Goal: Navigation & Orientation: Find specific page/section

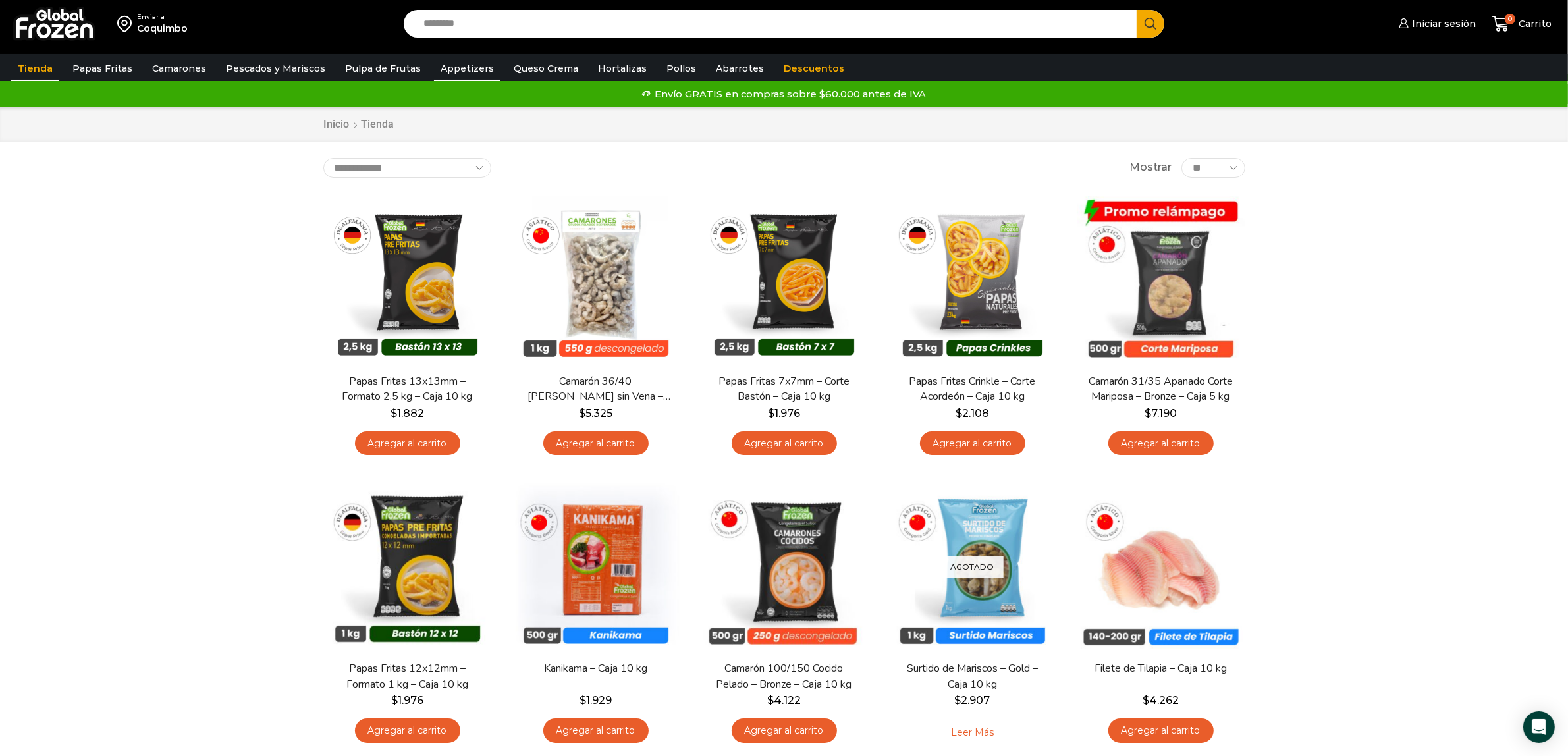
click at [455, 67] on link "Appetizers" at bounding box center [467, 68] width 67 height 25
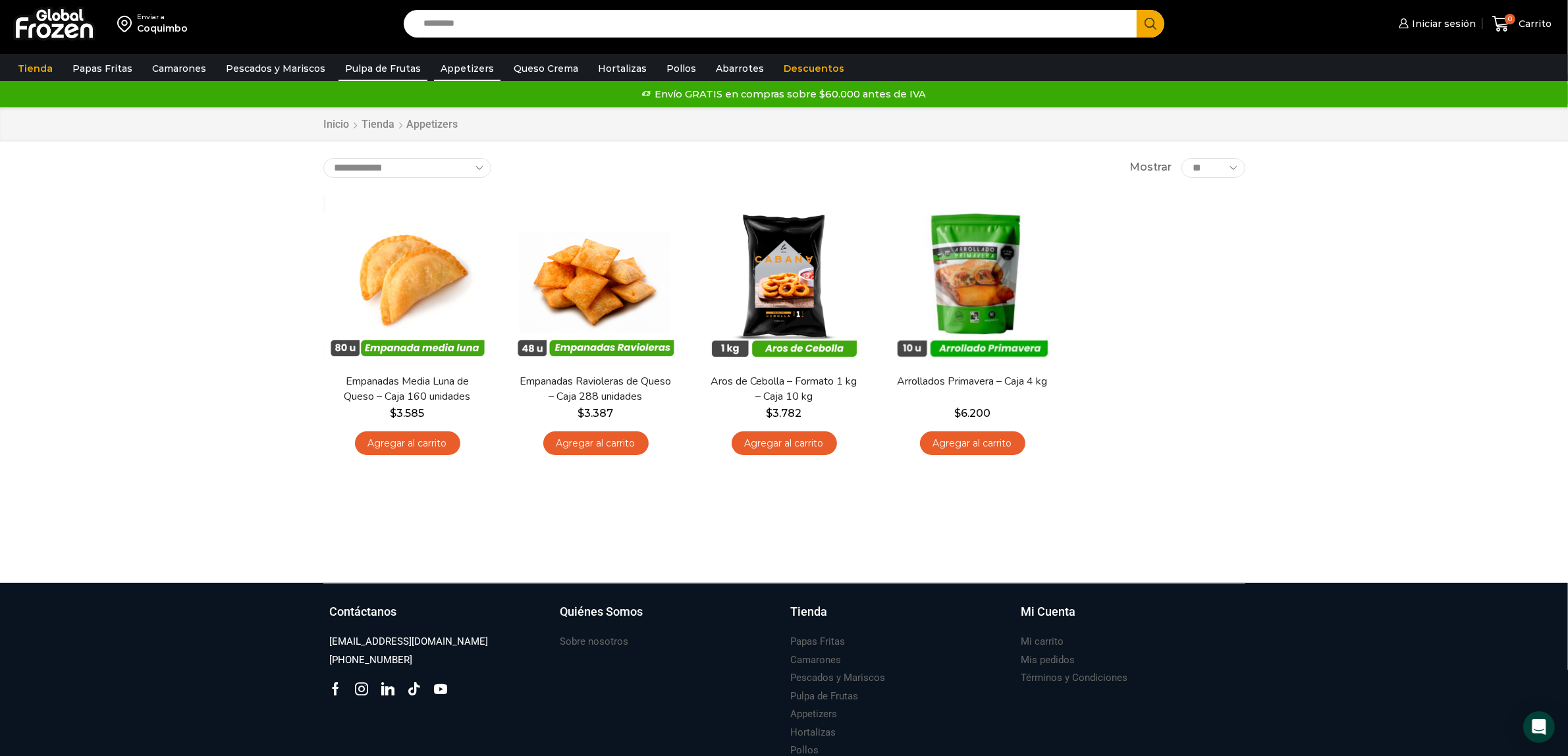
click at [374, 69] on link "Pulpa de Frutas" at bounding box center [383, 68] width 89 height 25
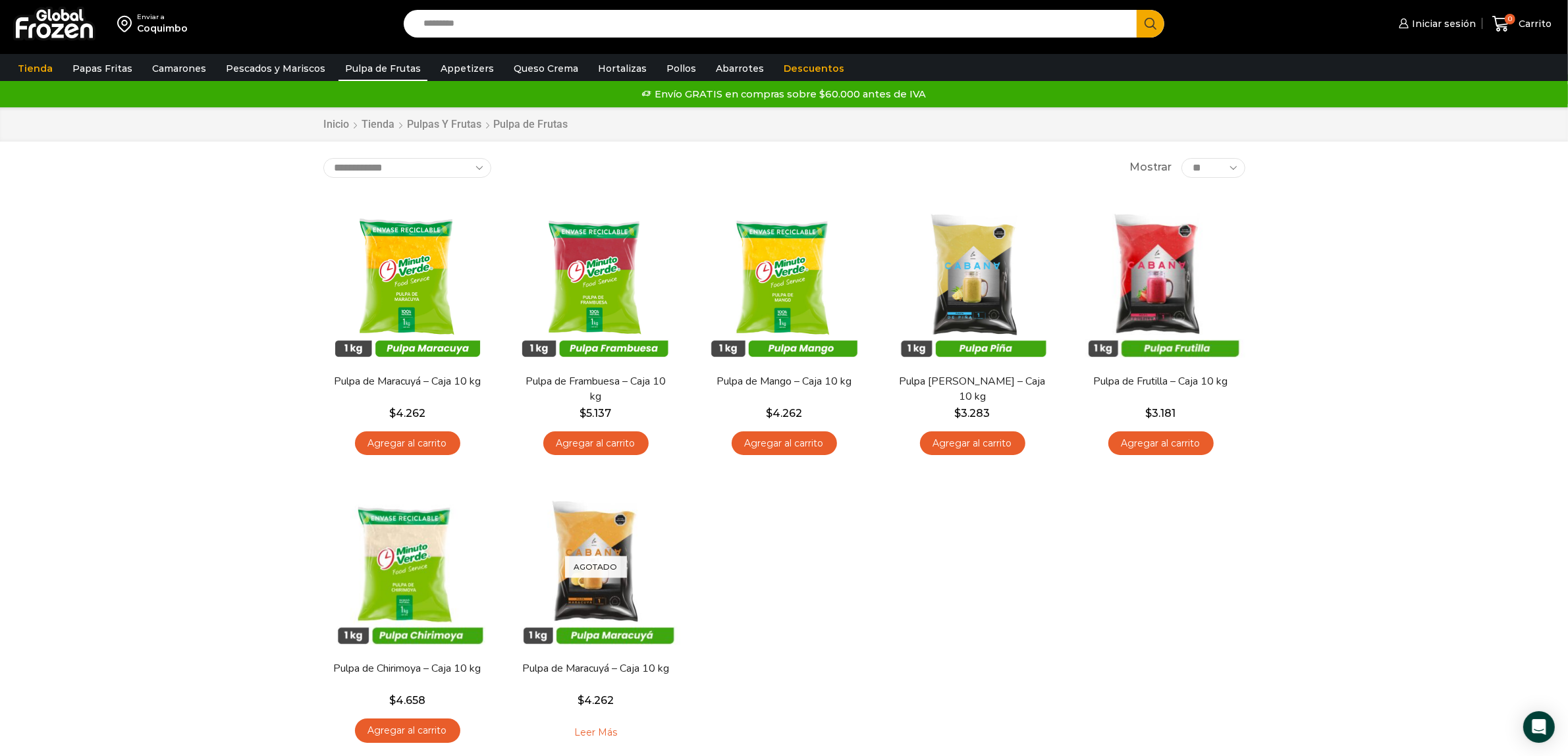
click at [50, 43] on div at bounding box center [54, 24] width 83 height 47
click at [48, 31] on img at bounding box center [54, 24] width 83 height 34
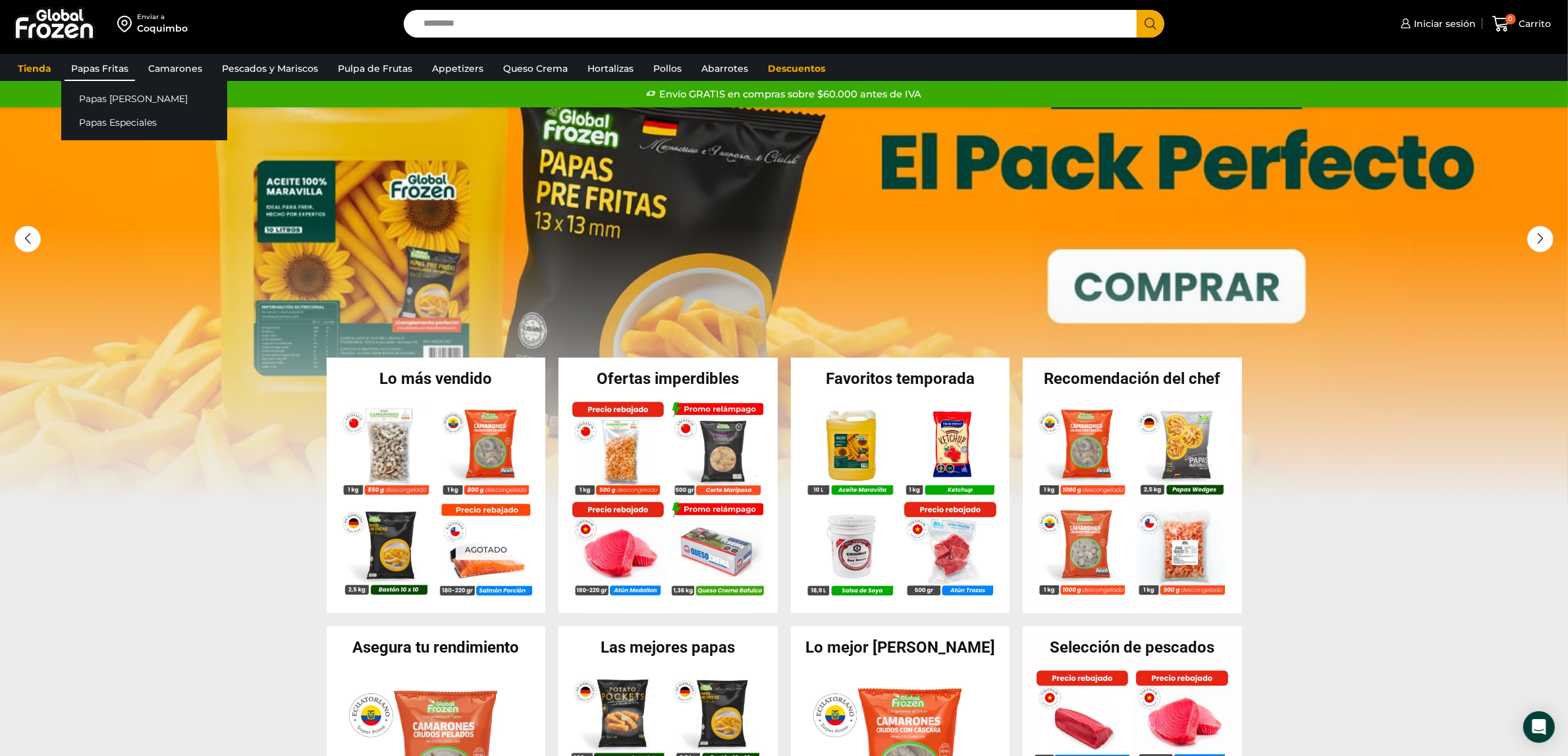
click at [92, 78] on link "Papas Fritas" at bounding box center [100, 68] width 70 height 25
